Goal: Check status

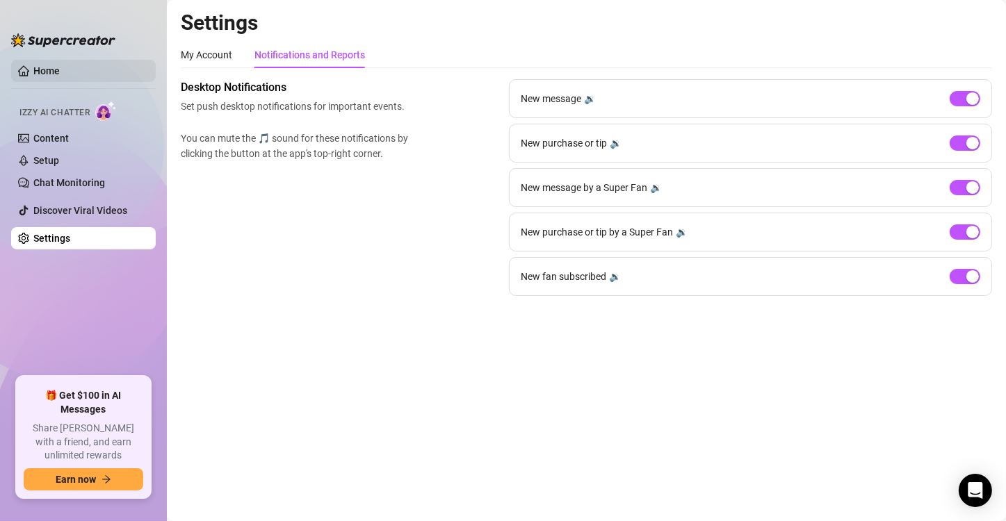
click at [38, 75] on link "Home" at bounding box center [46, 70] width 26 height 11
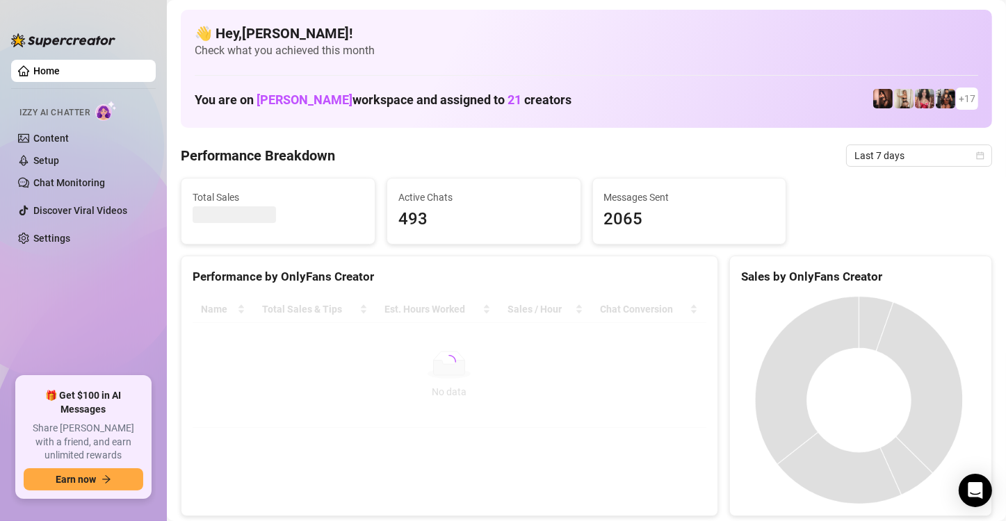
click at [604, 211] on span "2065" at bounding box center [689, 219] width 171 height 26
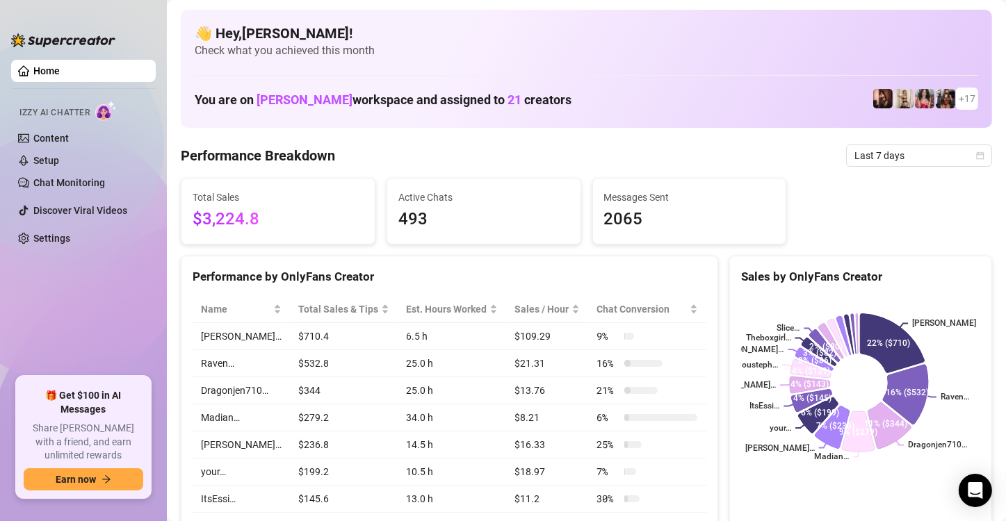
drag, startPoint x: 283, startPoint y: 221, endPoint x: 302, endPoint y: 200, distance: 28.1
click at [257, 212] on span "$3,224.8" at bounding box center [278, 219] width 171 height 26
click at [976, 158] on icon "calendar" at bounding box center [980, 156] width 8 height 8
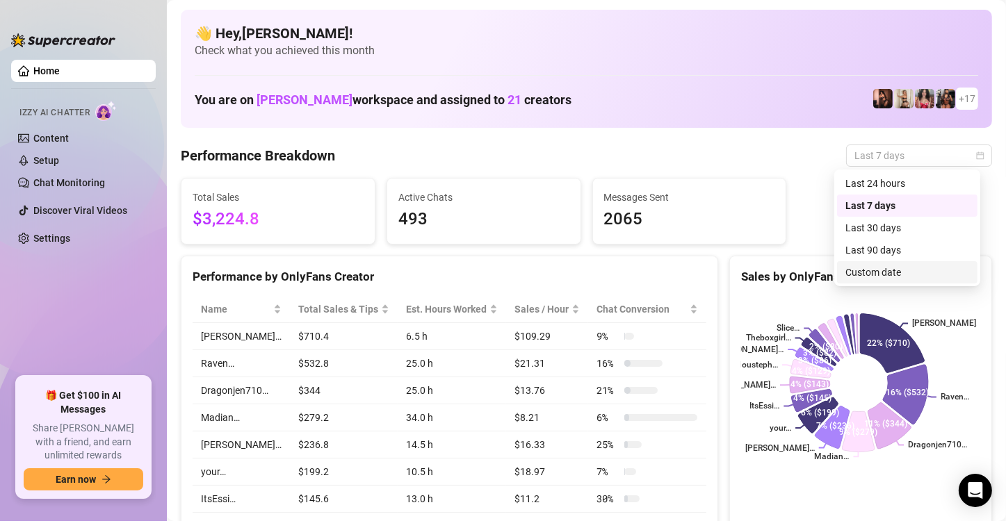
click at [913, 275] on div "Custom date" at bounding box center [907, 272] width 124 height 15
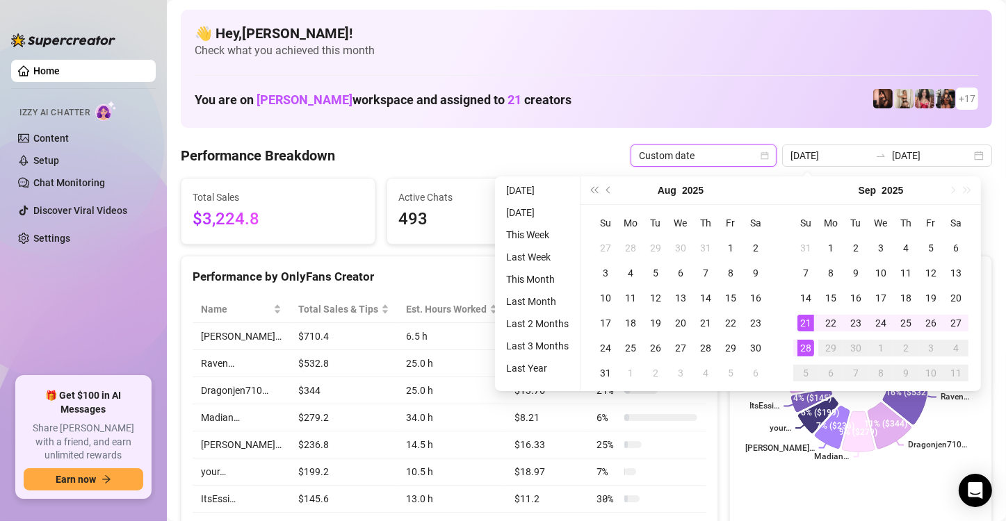
type input "[DATE]"
click at [805, 355] on div "28" at bounding box center [805, 348] width 17 height 17
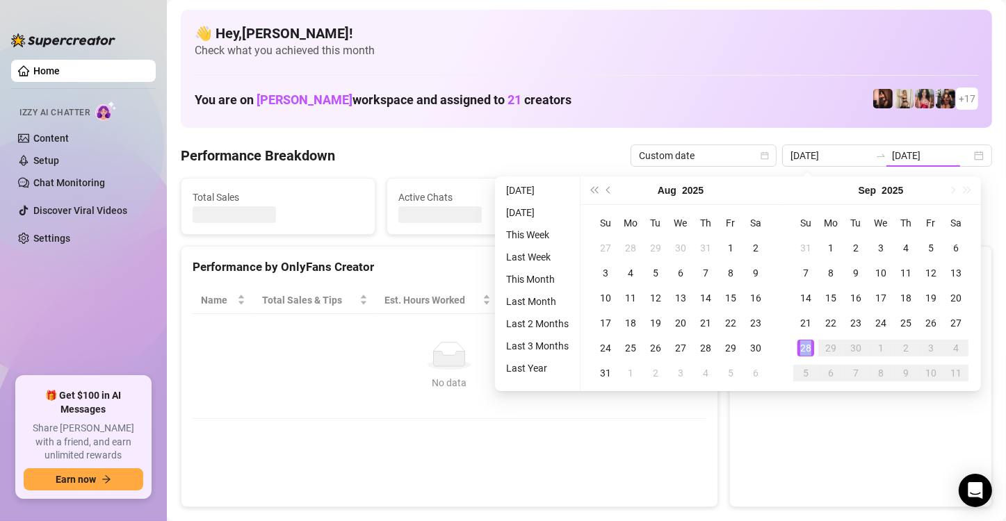
type input "[DATE]"
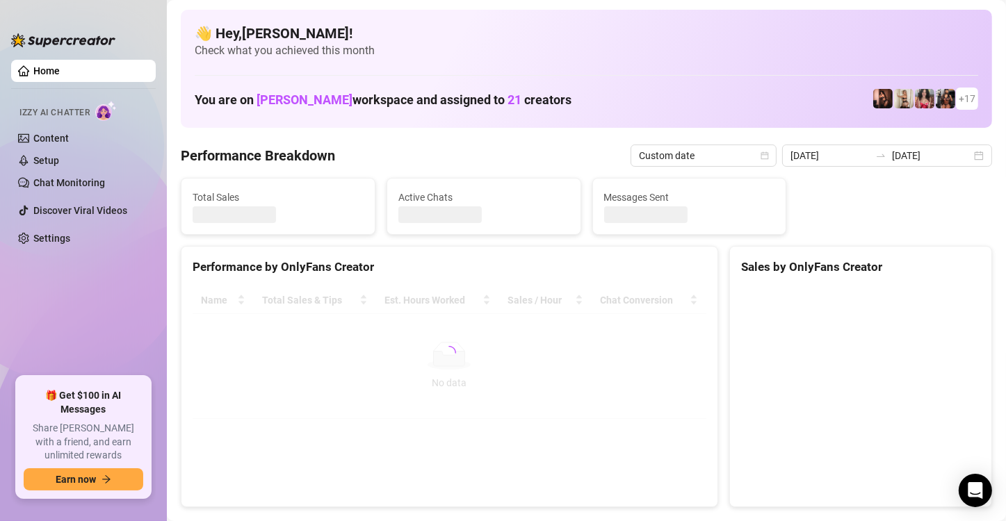
click at [803, 346] on canvas at bounding box center [859, 391] width 236 height 209
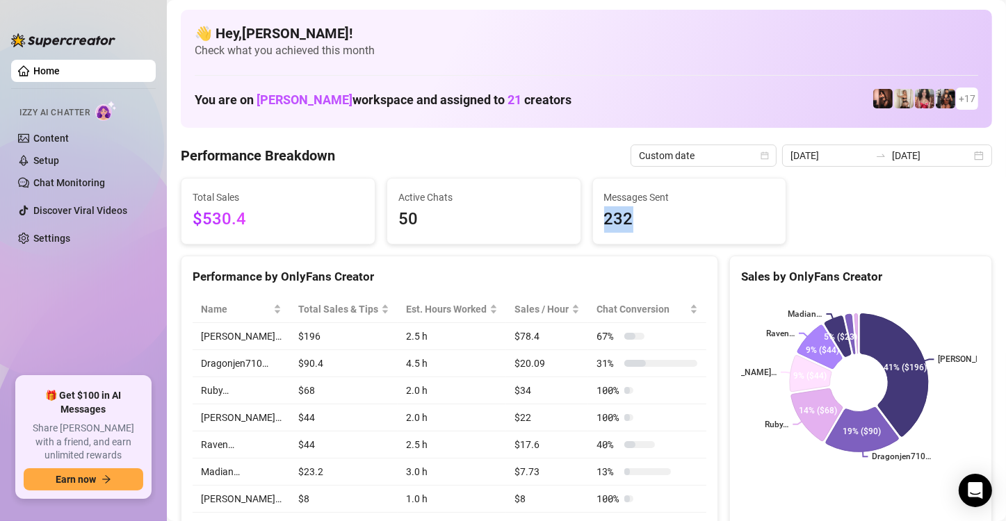
drag, startPoint x: 597, startPoint y: 221, endPoint x: 660, endPoint y: 228, distance: 64.3
click at [660, 228] on div "Messages Sent 232" at bounding box center [689, 211] width 193 height 65
drag, startPoint x: 295, startPoint y: 211, endPoint x: 181, endPoint y: 231, distance: 115.7
click at [181, 231] on div "Total Sales $530.4" at bounding box center [277, 211] width 193 height 65
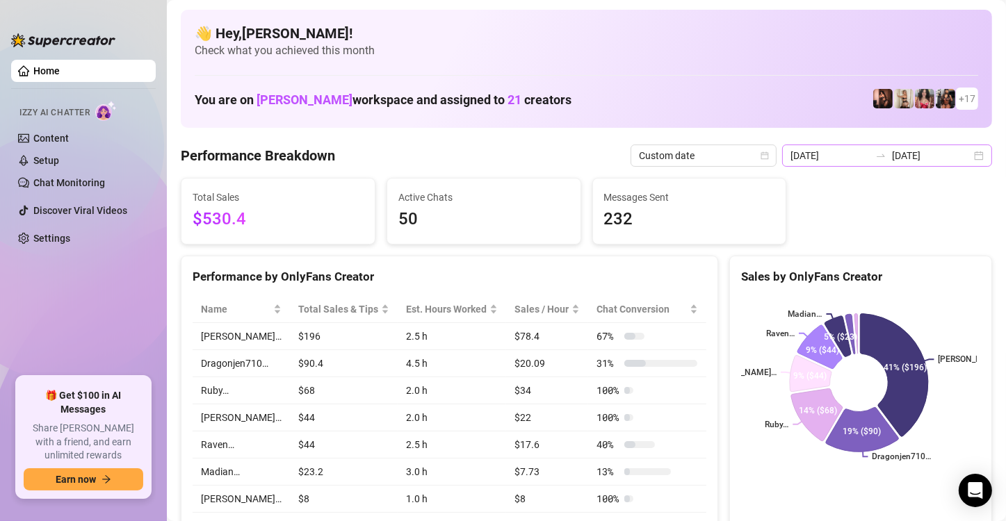
click at [963, 160] on div "[DATE] [DATE]" at bounding box center [887, 156] width 210 height 22
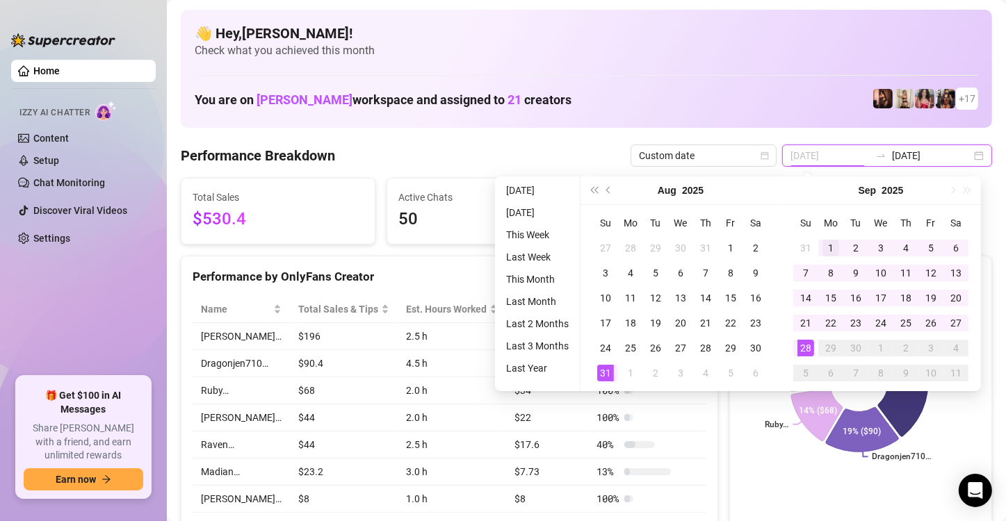
type input "[DATE]"
click at [825, 246] on div "1" at bounding box center [830, 248] width 17 height 17
type input "[DATE]"
click at [806, 348] on div "28" at bounding box center [805, 348] width 17 height 17
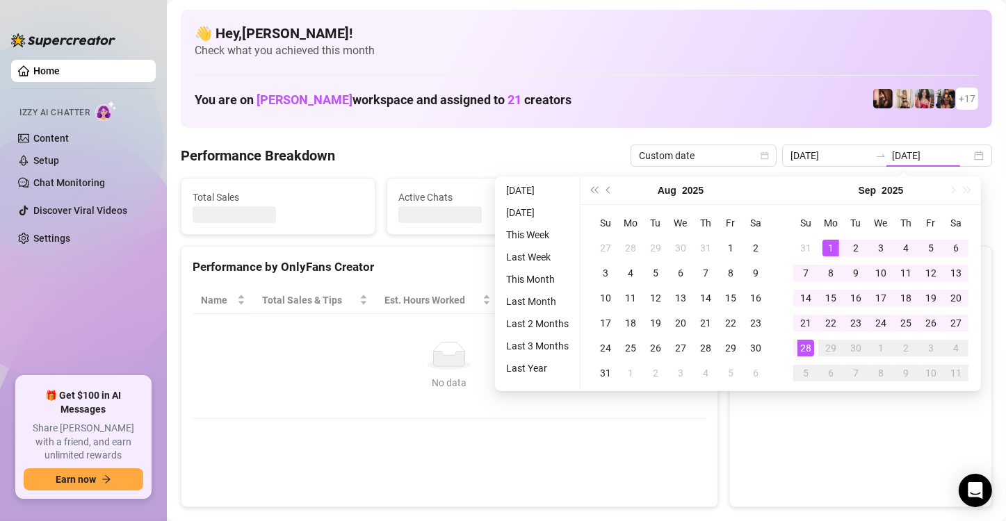
type input "[DATE]"
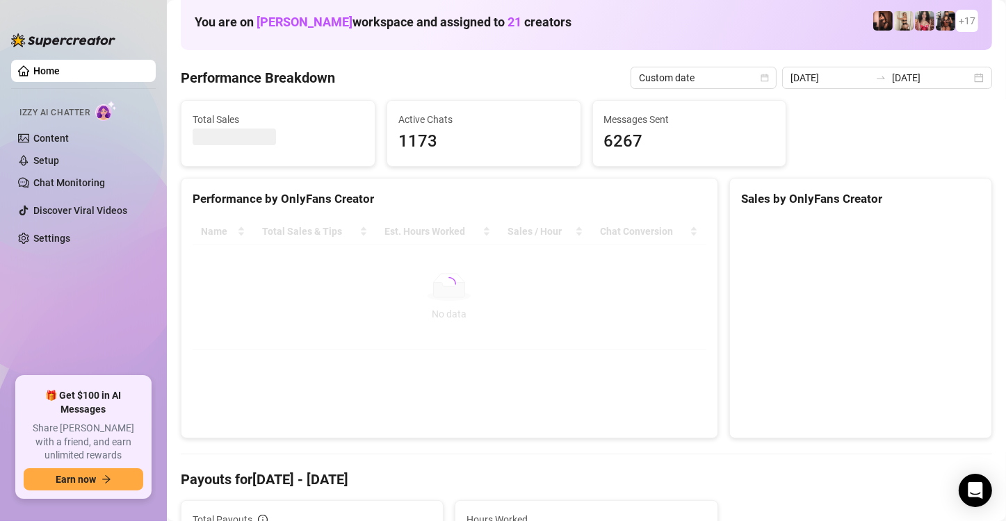
scroll to position [92, 0]
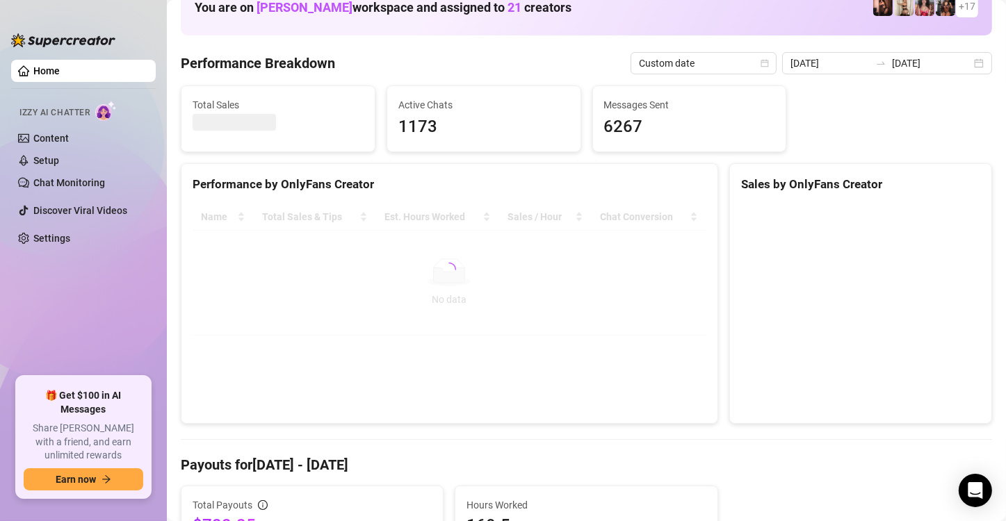
click at [578, 238] on div at bounding box center [450, 270] width 514 height 132
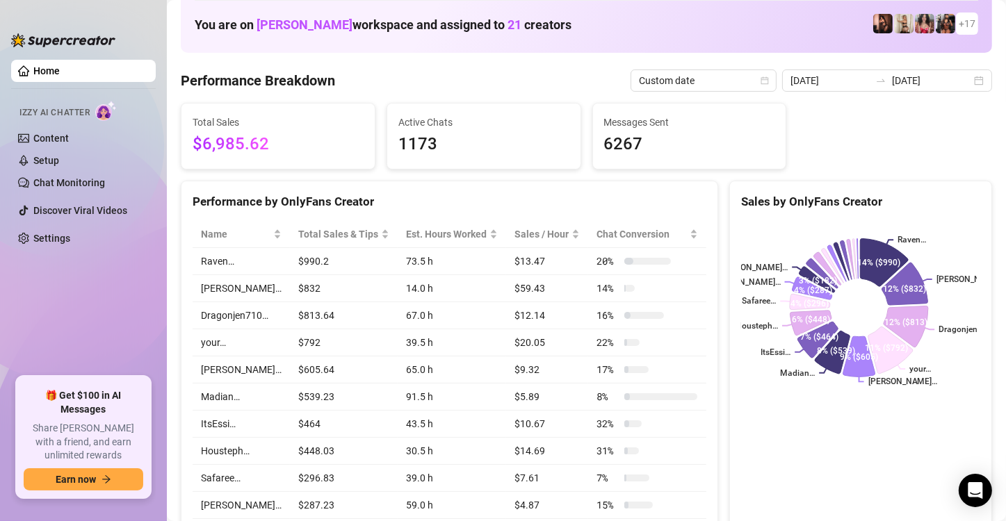
scroll to position [0, 0]
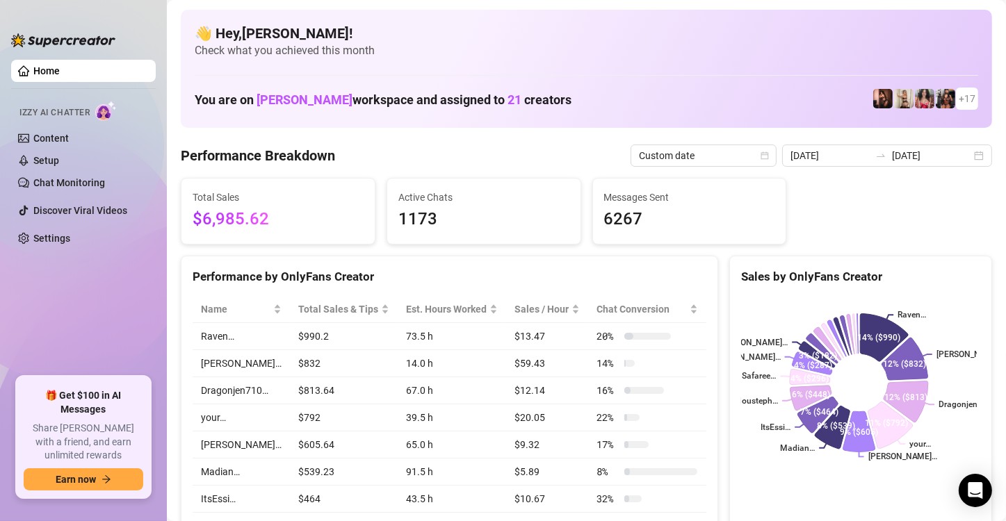
click at [536, 86] on div "You are on [PERSON_NAME] workspace and assigned to 21 creators + 17" at bounding box center [587, 99] width 784 height 30
